Goal: Task Accomplishment & Management: Manage account settings

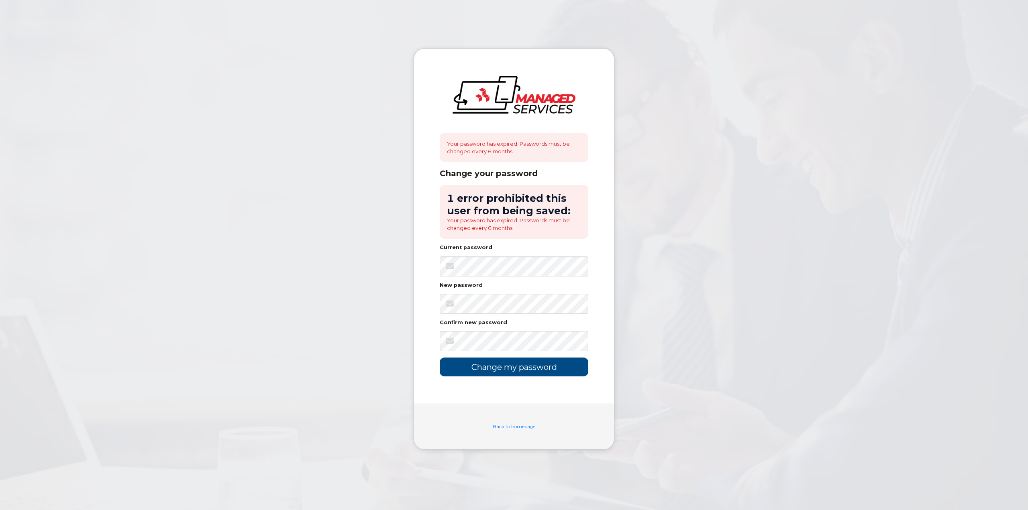
click at [504, 277] on form "1 error prohibited this user from being saved: Your password has expired. Passw…" at bounding box center [514, 281] width 149 height 192
click at [496, 373] on input "Change my password" at bounding box center [514, 367] width 149 height 19
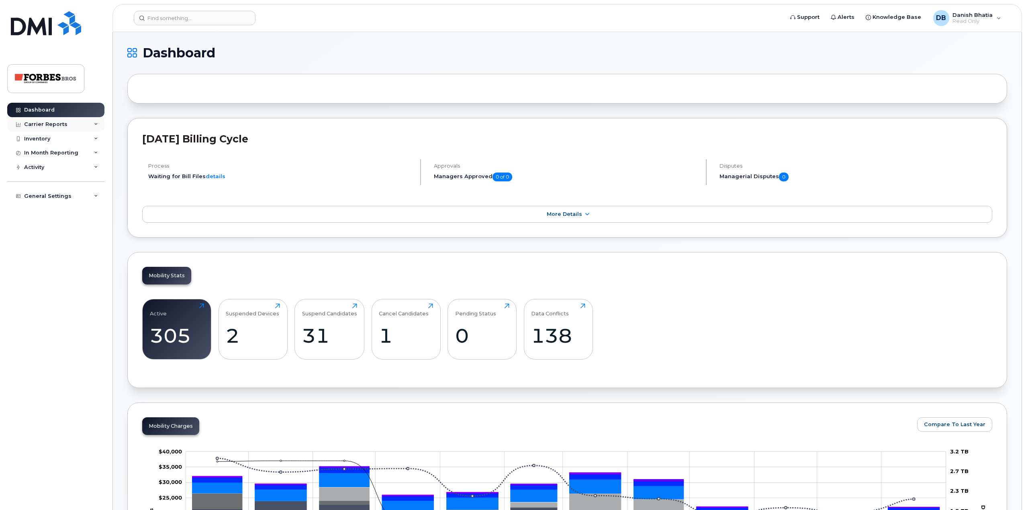
click at [79, 123] on div "Carrier Reports" at bounding box center [55, 124] width 97 height 14
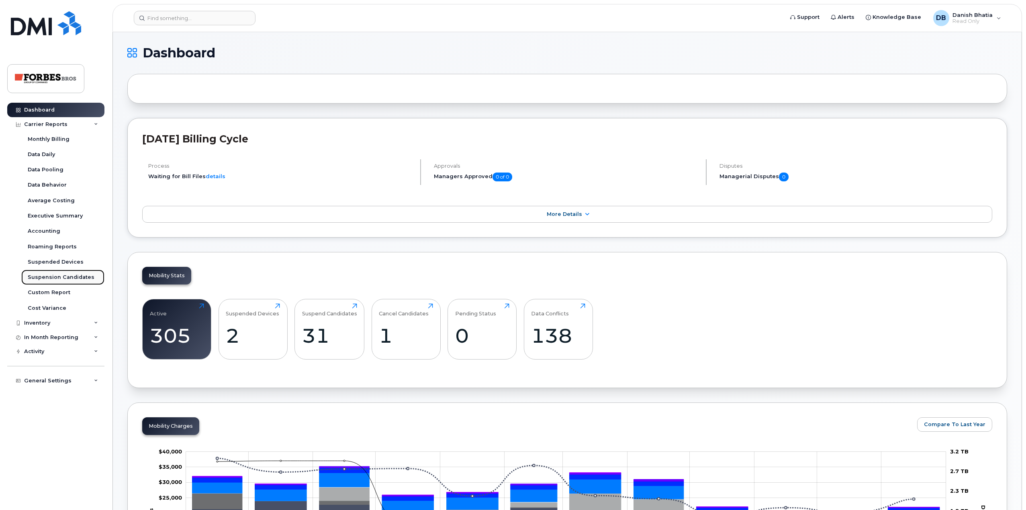
click at [55, 279] on div "Suspension Candidates" at bounding box center [61, 277] width 67 height 7
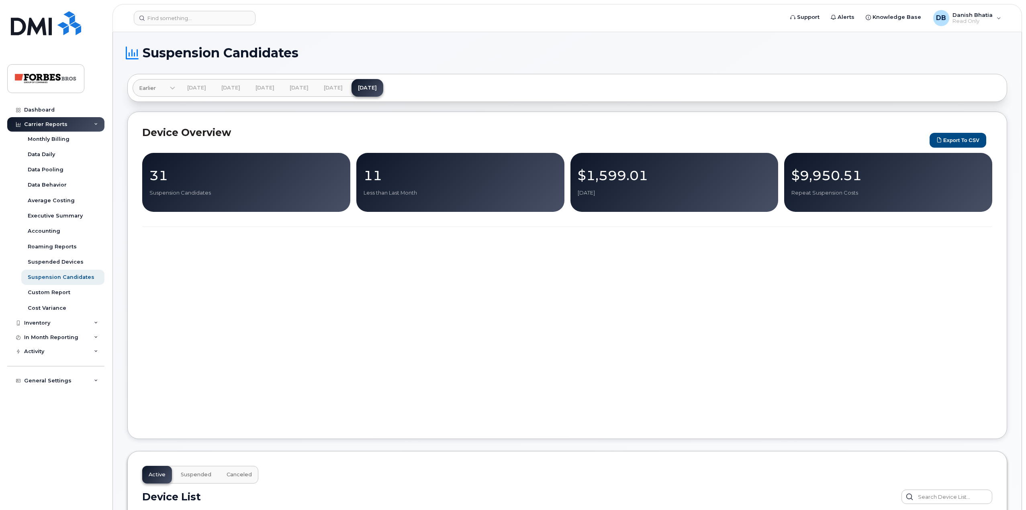
click at [300, 196] on p "Suspension Candidates" at bounding box center [246, 193] width 194 height 7
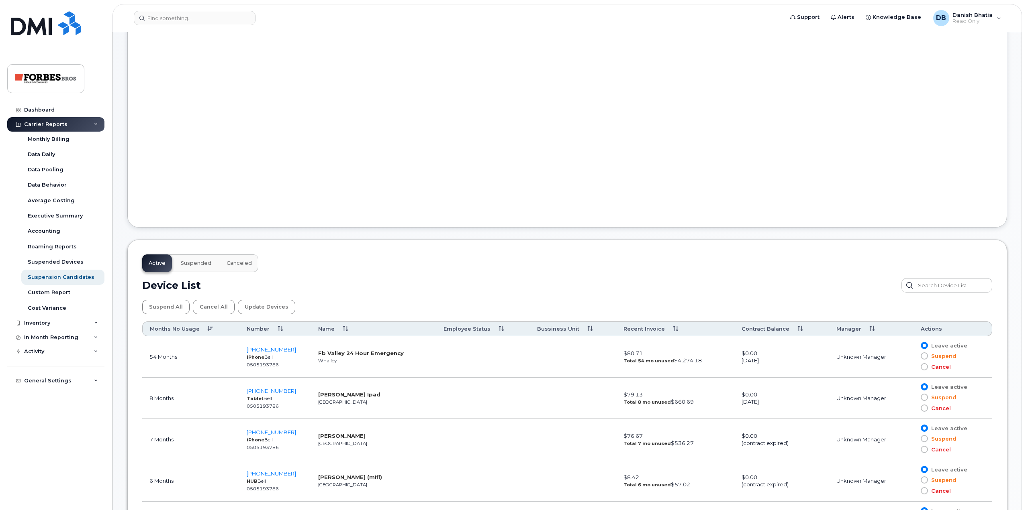
scroll to position [241, 0]
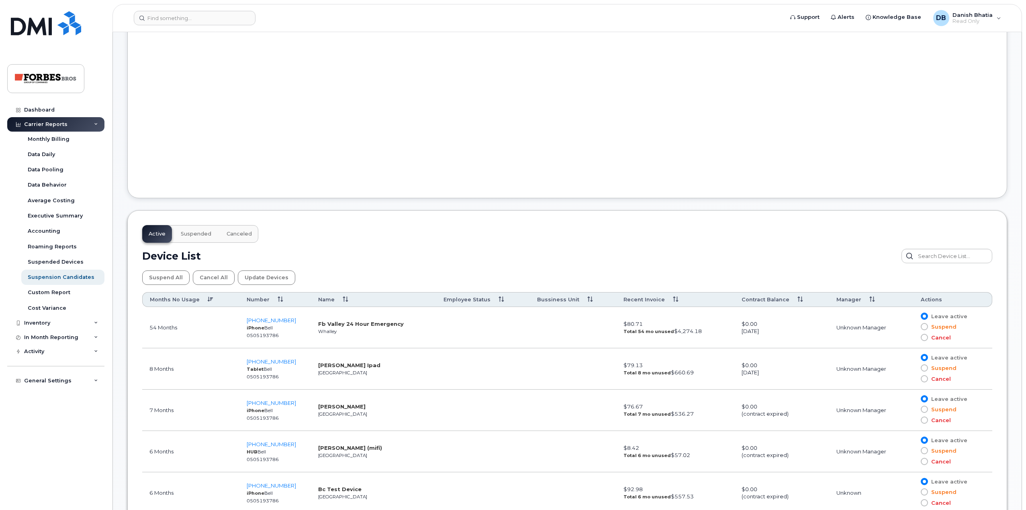
click at [190, 235] on span "Suspended" at bounding box center [196, 234] width 31 height 6
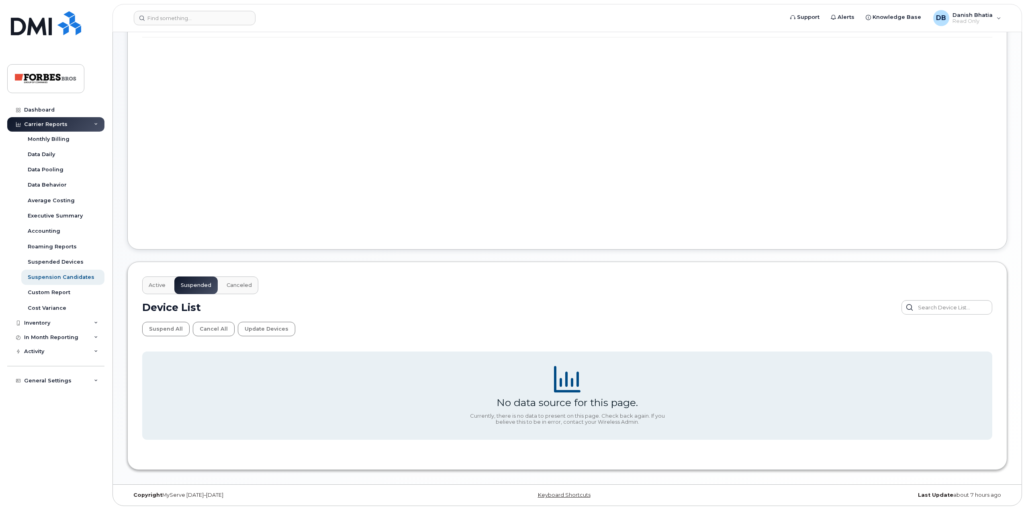
scroll to position [190, 0]
click at [242, 302] on div "Device List" at bounding box center [567, 307] width 850 height 14
click at [242, 286] on span "Canceled" at bounding box center [239, 285] width 25 height 6
click at [173, 285] on div "Active Suspended Canceled" at bounding box center [200, 286] width 116 height 18
click at [150, 288] on span "Active" at bounding box center [157, 285] width 17 height 6
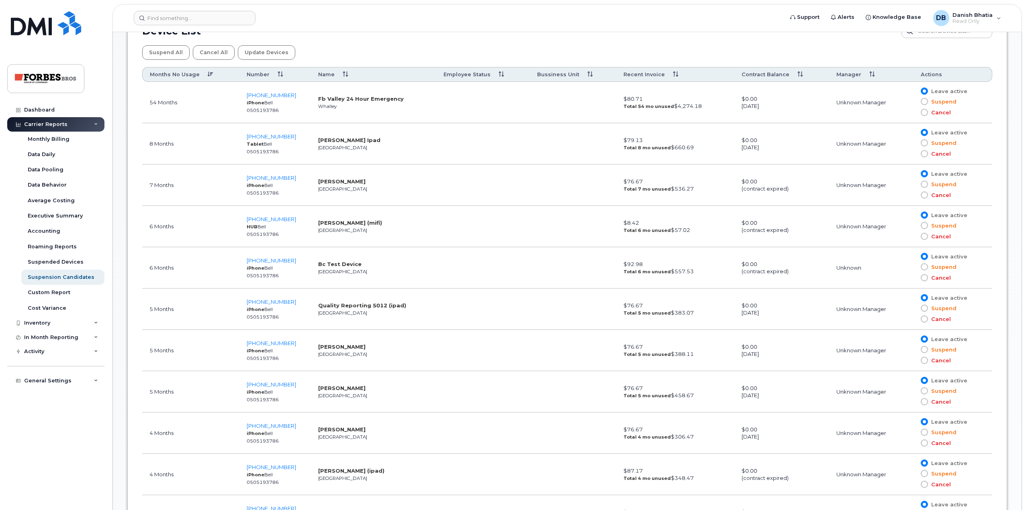
scroll to position [321, 0]
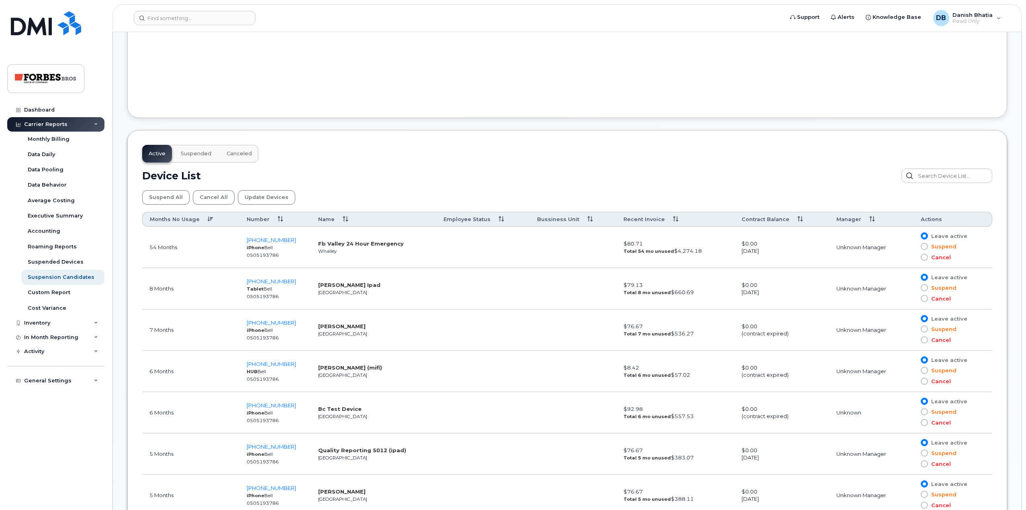
click at [927, 246] on span at bounding box center [924, 246] width 7 height 7
click at [913, 247] on input "Suspend" at bounding box center [913, 247] width 0 height 0
click at [923, 236] on span at bounding box center [924, 236] width 7 height 7
click at [913, 236] on input "Leave active" at bounding box center [913, 236] width 0 height 0
drag, startPoint x: 235, startPoint y: 282, endPoint x: 286, endPoint y: 282, distance: 50.6
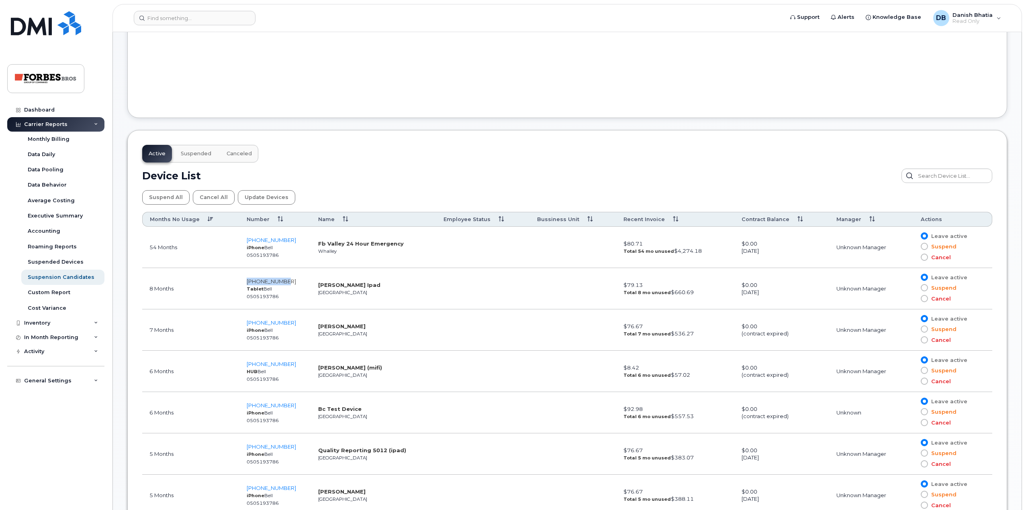
click at [286, 282] on tr "8 Months [PHONE_NUMBER] Tablet Bell 0505193786 [PERSON_NAME] Ipad [GEOGRAPHIC_D…" at bounding box center [567, 288] width 850 height 41
click at [206, 218] on th "Months No Usage" at bounding box center [190, 219] width 97 height 15
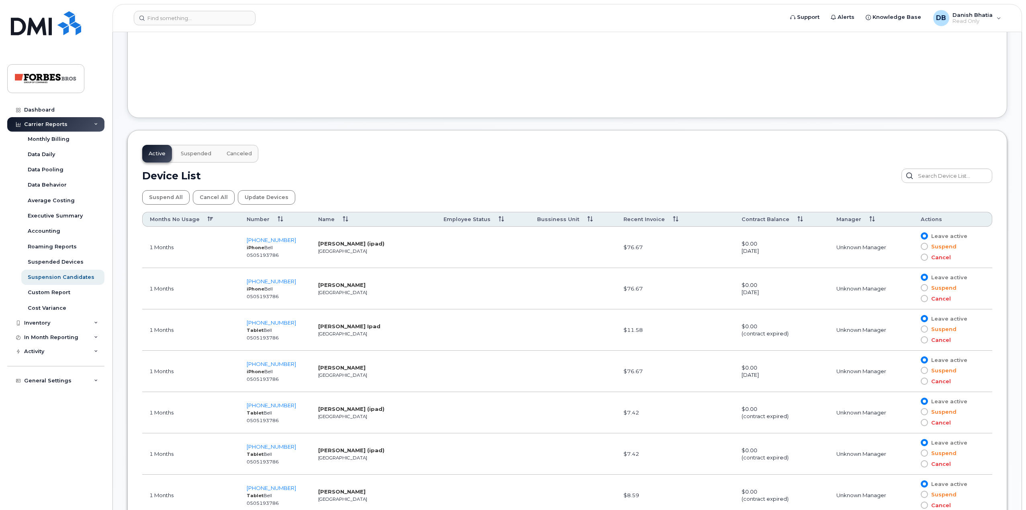
click at [206, 218] on th "Months No Usage" at bounding box center [190, 219] width 97 height 15
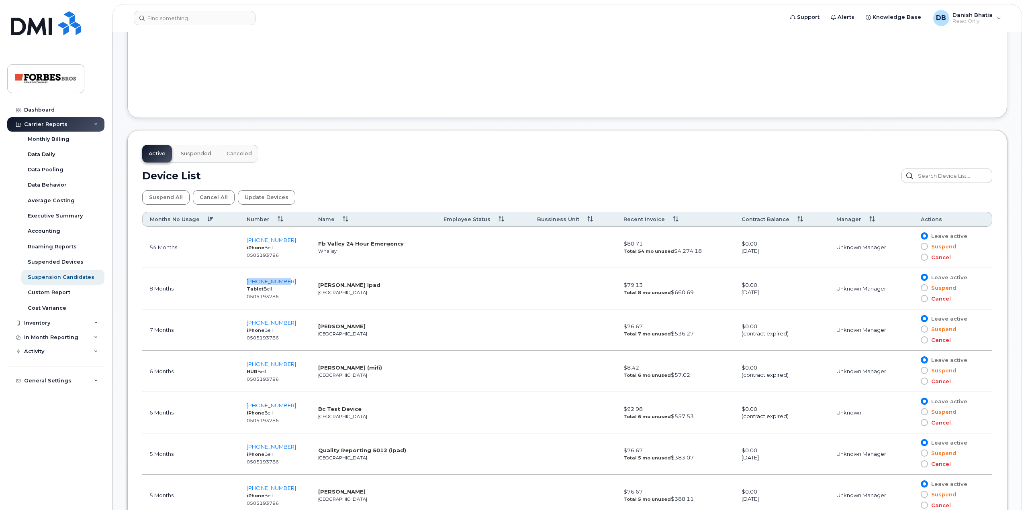
drag, startPoint x: 240, startPoint y: 277, endPoint x: 296, endPoint y: 280, distance: 55.9
click at [296, 280] on td "[PHONE_NUMBER] Tablet Bell 0505193786" at bounding box center [274, 288] width 71 height 41
copy span "[PHONE_NUMBER]"
drag, startPoint x: 236, startPoint y: 323, endPoint x: 288, endPoint y: 345, distance: 56.4
click at [292, 324] on tr "7 Months [PHONE_NUMBER] iPhone Bell 0505193786 [PERSON_NAME] Edmonton $76.67 To…" at bounding box center [567, 330] width 850 height 41
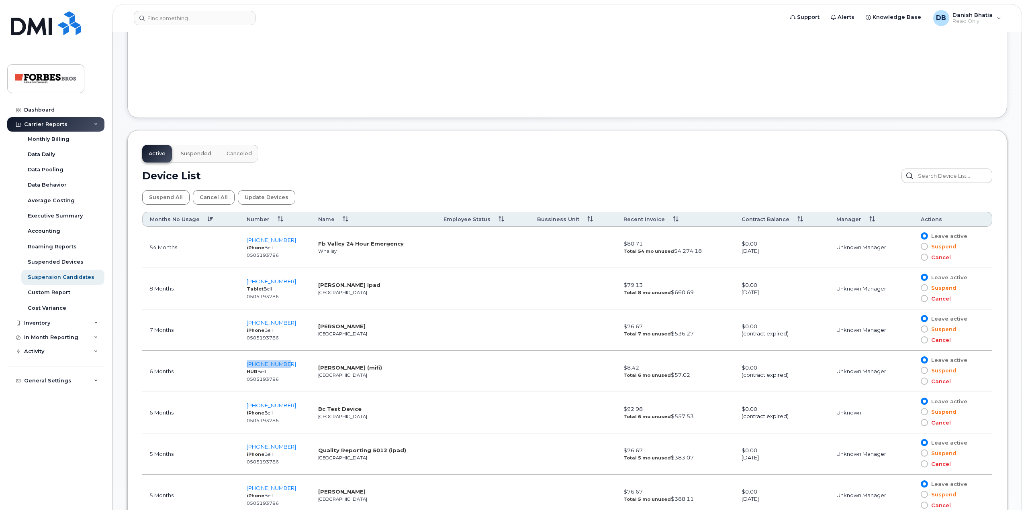
drag, startPoint x: 236, startPoint y: 365, endPoint x: 296, endPoint y: 366, distance: 59.9
click at [296, 366] on tr "6 Months [PHONE_NUMBER] HUB Bell 0505193786 [PERSON_NAME] (mifi) [GEOGRAPHIC_DA…" at bounding box center [567, 371] width 850 height 41
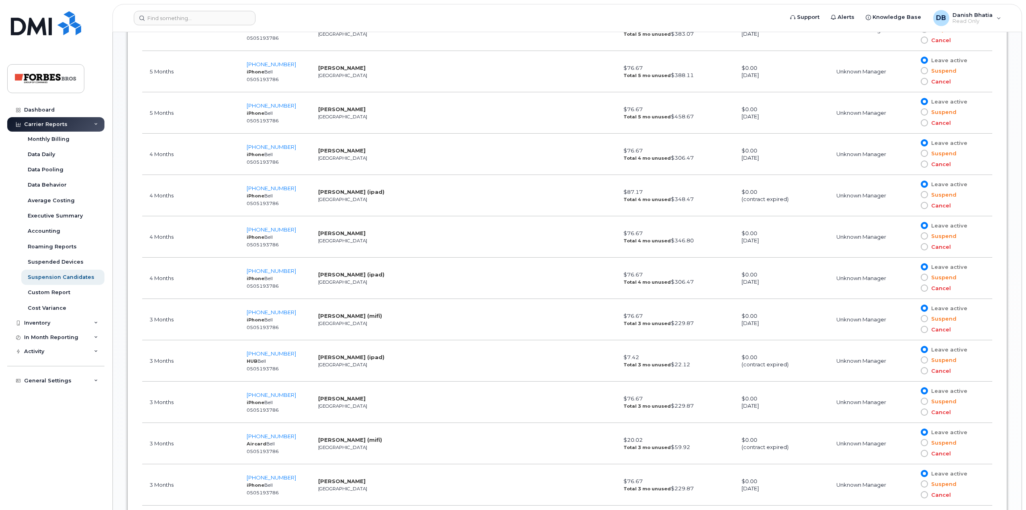
scroll to position [763, 0]
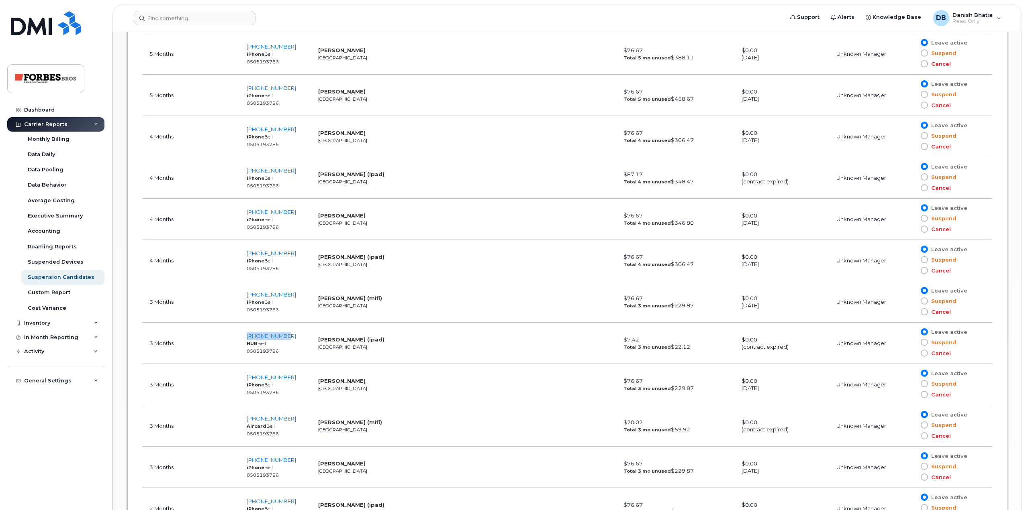
drag, startPoint x: 231, startPoint y: 337, endPoint x: 304, endPoint y: 339, distance: 74.0
click at [304, 339] on tr "3 Months [PHONE_NUMBER] HUB Bell 0505193786 [PERSON_NAME] (ipad) [GEOGRAPHIC_DA…" at bounding box center [567, 343] width 850 height 41
copy tr "[PHONE_NUMBER]"
